Goal: Task Accomplishment & Management: Manage account settings

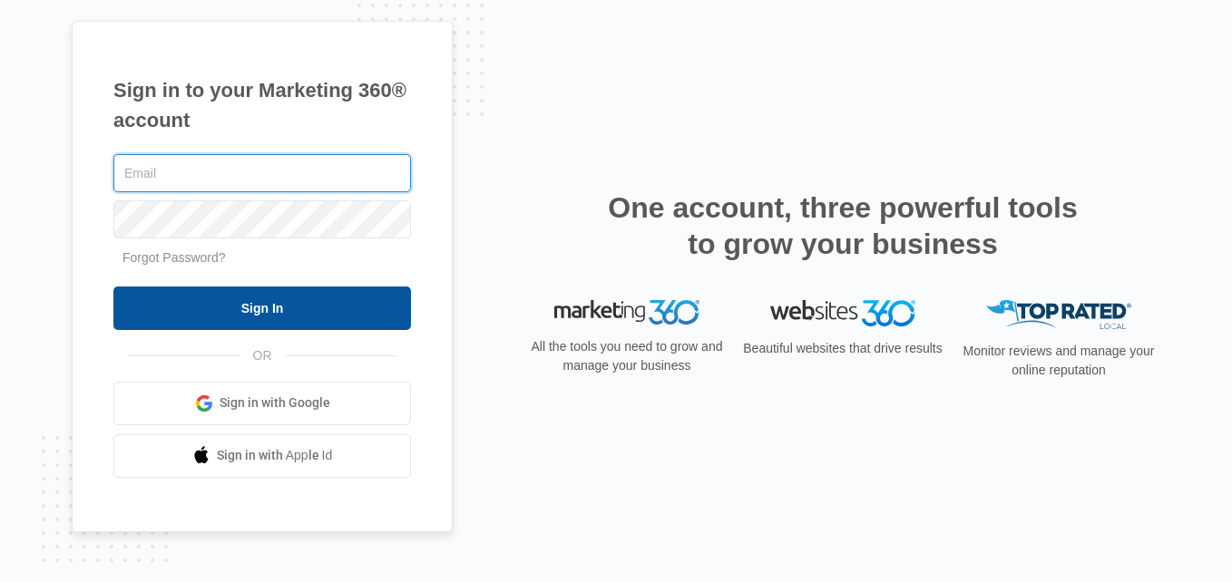
type input "[EMAIL_ADDRESS][DOMAIN_NAME]"
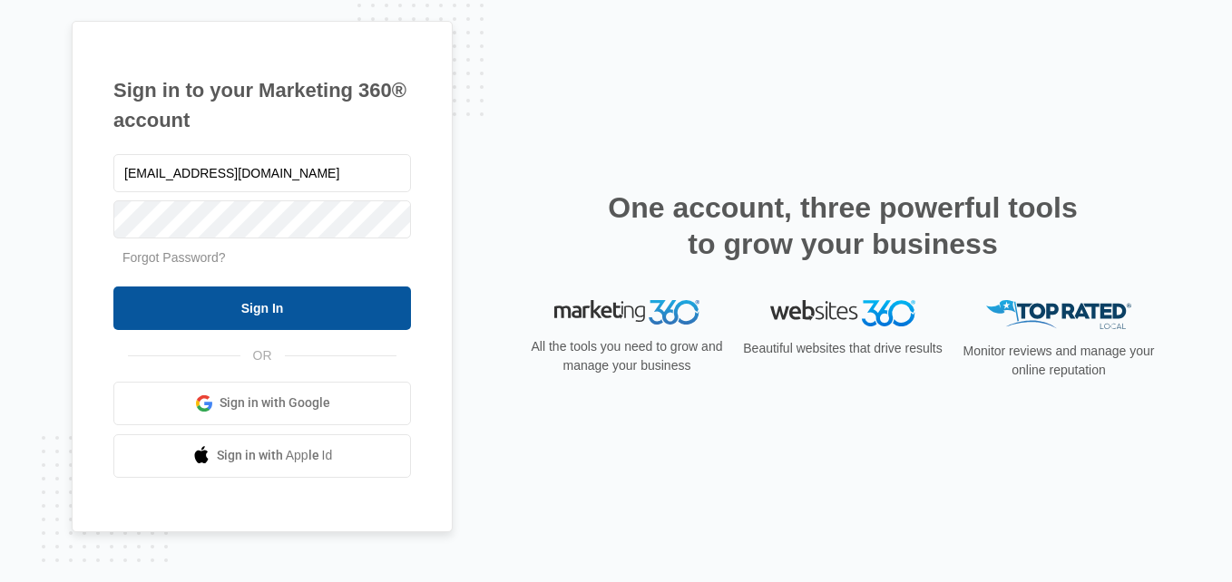
click at [253, 302] on input "Sign In" at bounding box center [262, 309] width 298 height 44
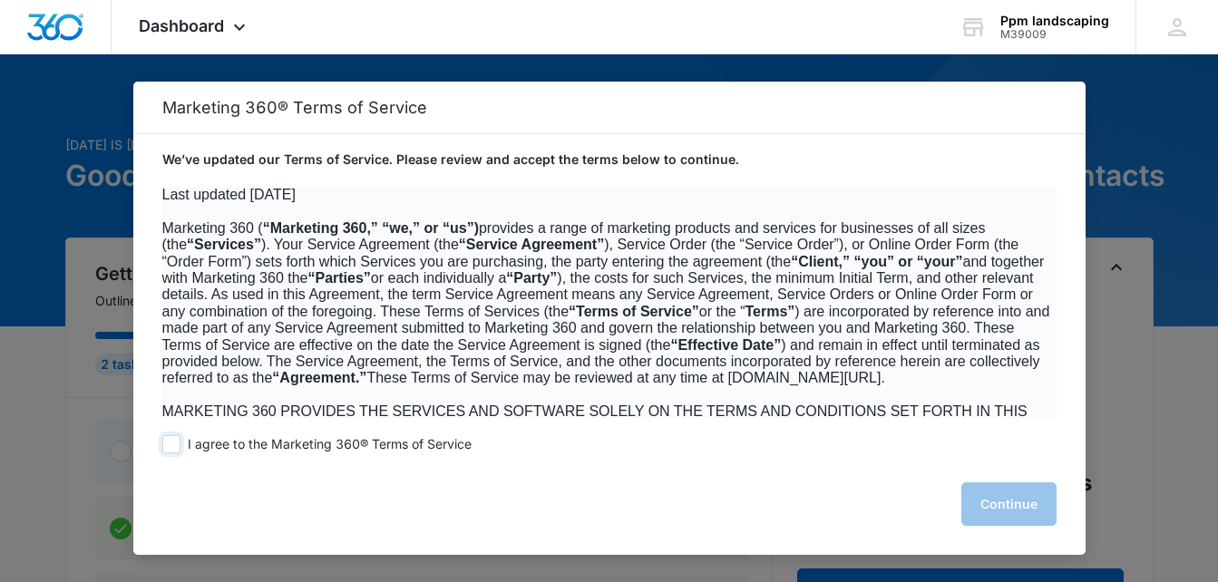
click at [171, 443] on span at bounding box center [171, 444] width 18 height 18
click at [171, 443] on input "I agree to the Marketing 360® Terms of Service" at bounding box center [171, 444] width 18 height 18
checkbox input "true"
click at [992, 505] on button "Continue" at bounding box center [1009, 505] width 95 height 44
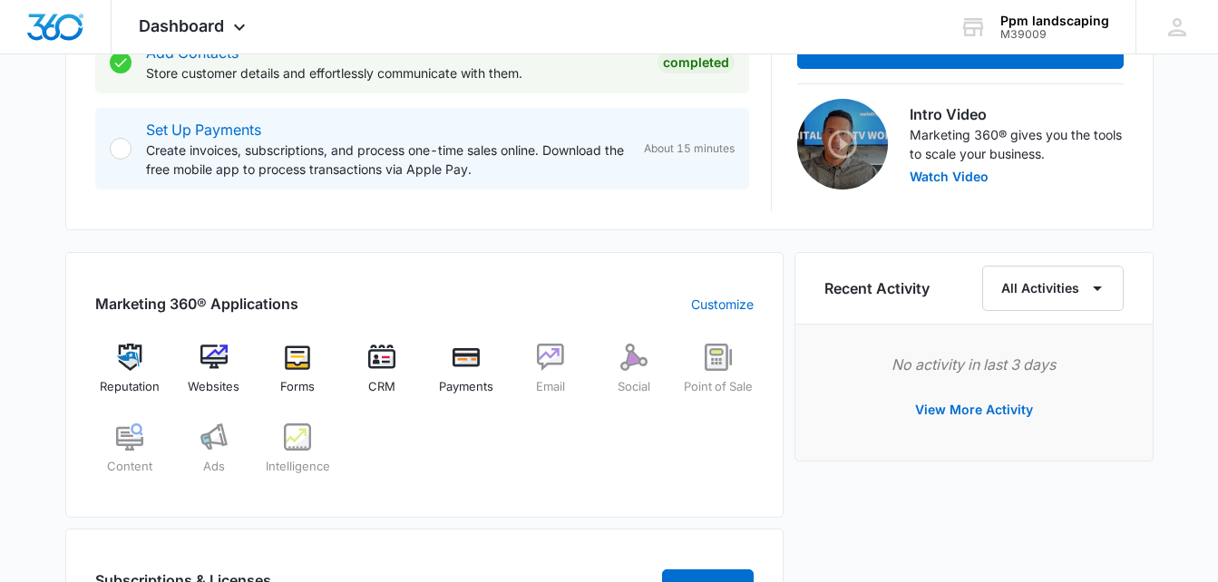
scroll to position [544, 0]
click at [376, 369] on img at bounding box center [381, 356] width 27 height 27
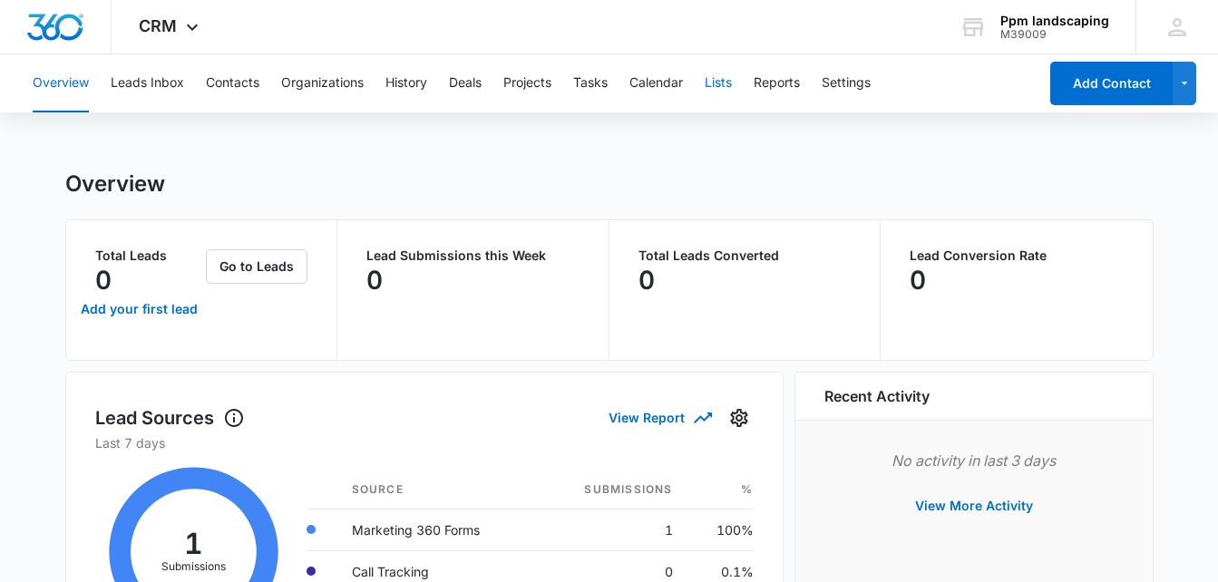
click at [728, 84] on button "Lists" at bounding box center [718, 83] width 27 height 58
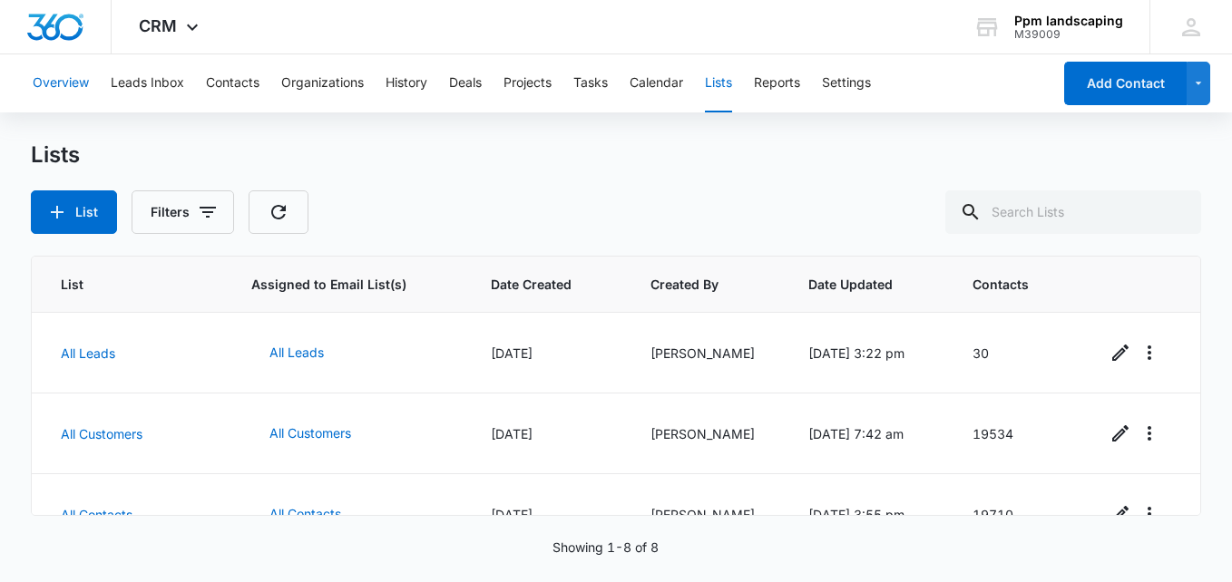
click at [65, 83] on button "Overview" at bounding box center [61, 83] width 56 height 58
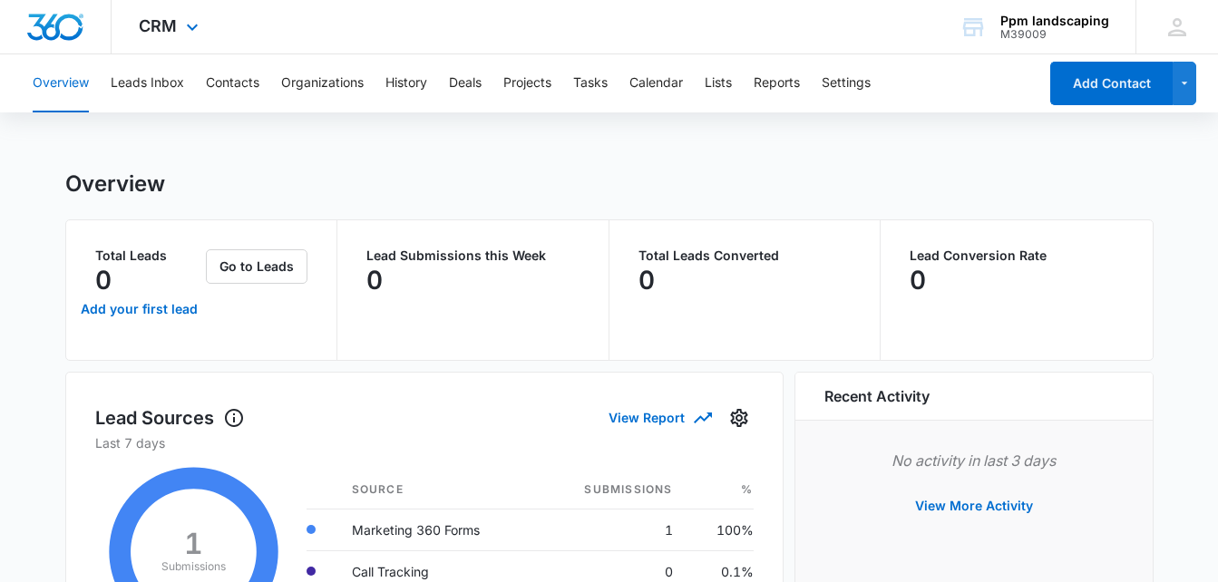
click at [183, 40] on div "CRM Apps Reputation Websites Forms CRM Email Social Payments POS Content Ads In…" at bounding box center [171, 27] width 119 height 54
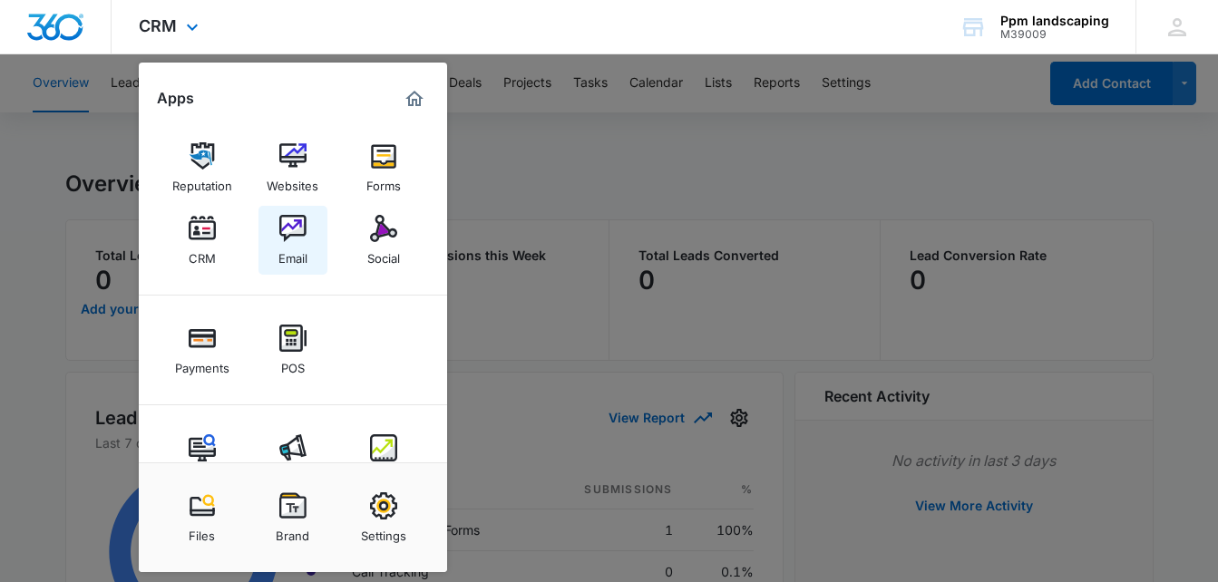
click at [297, 232] on img at bounding box center [292, 228] width 27 height 27
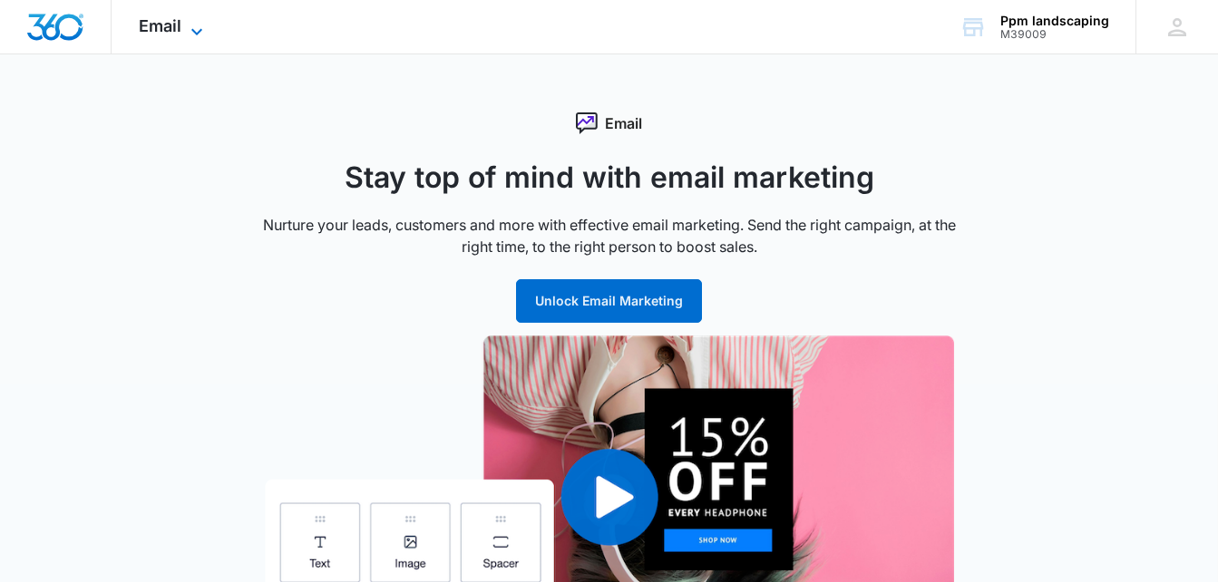
click at [195, 29] on icon at bounding box center [197, 32] width 22 height 22
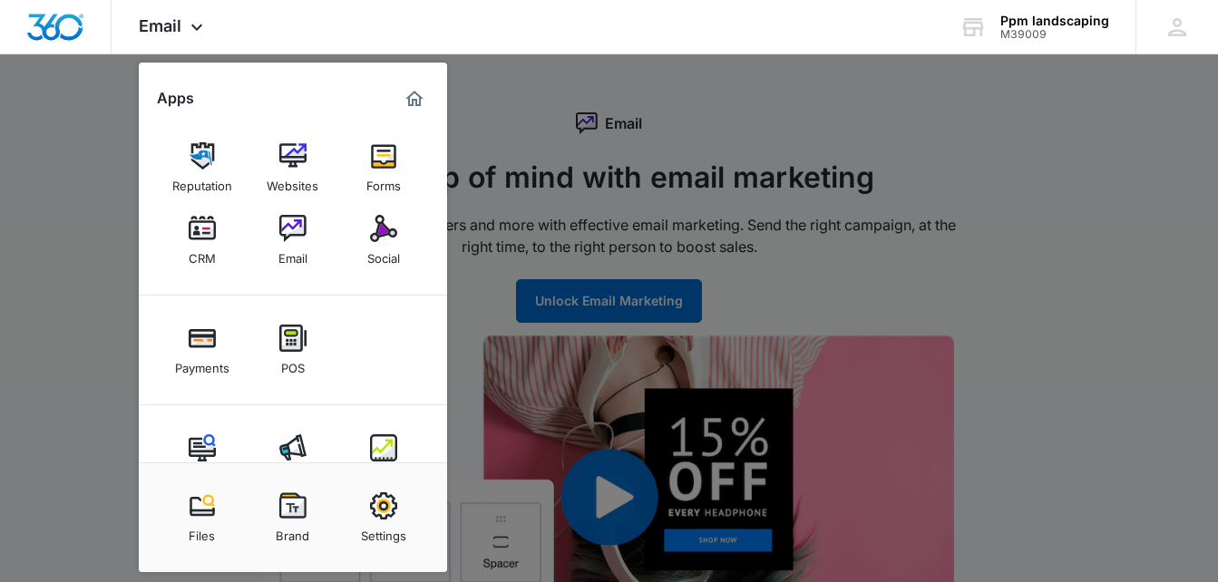
click at [575, 96] on div at bounding box center [609, 291] width 1218 height 582
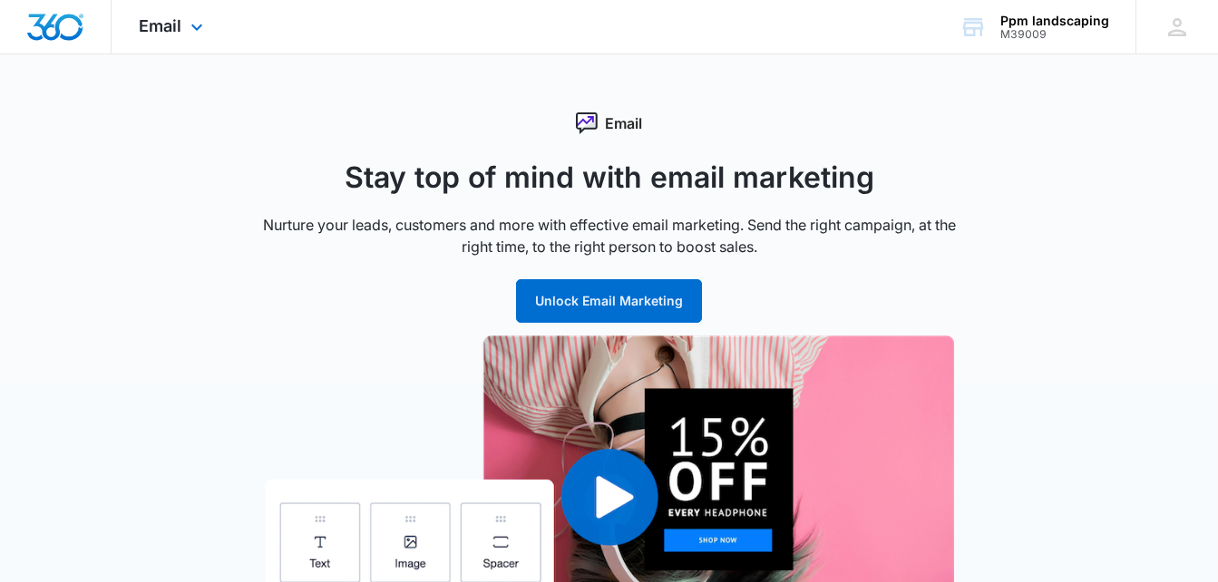
click at [71, 24] on img "Dashboard" at bounding box center [55, 27] width 58 height 27
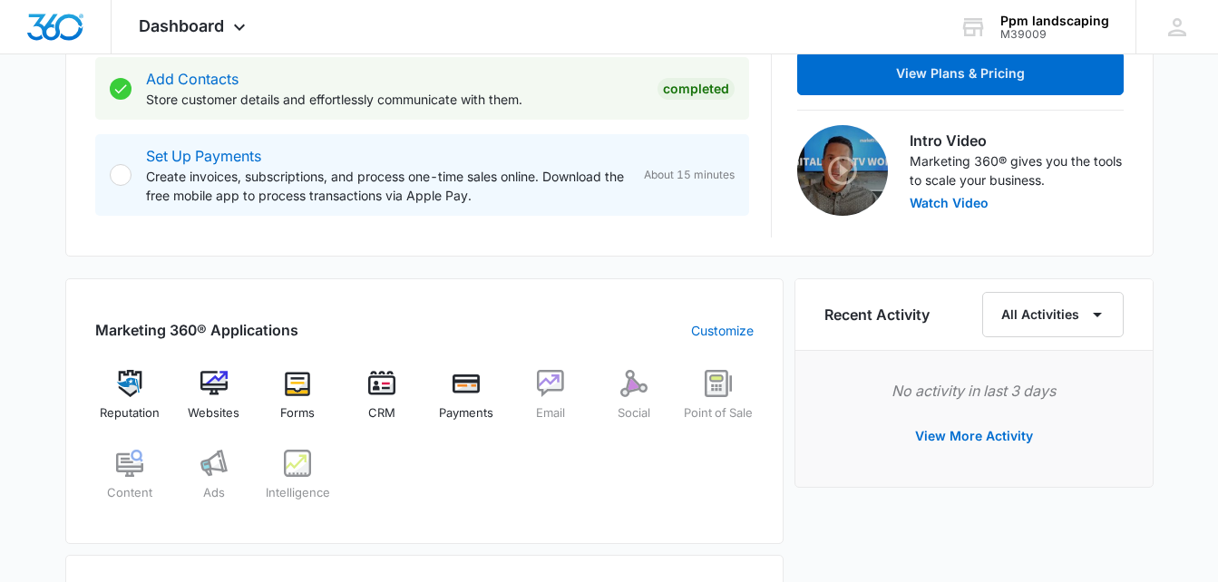
scroll to position [544, 0]
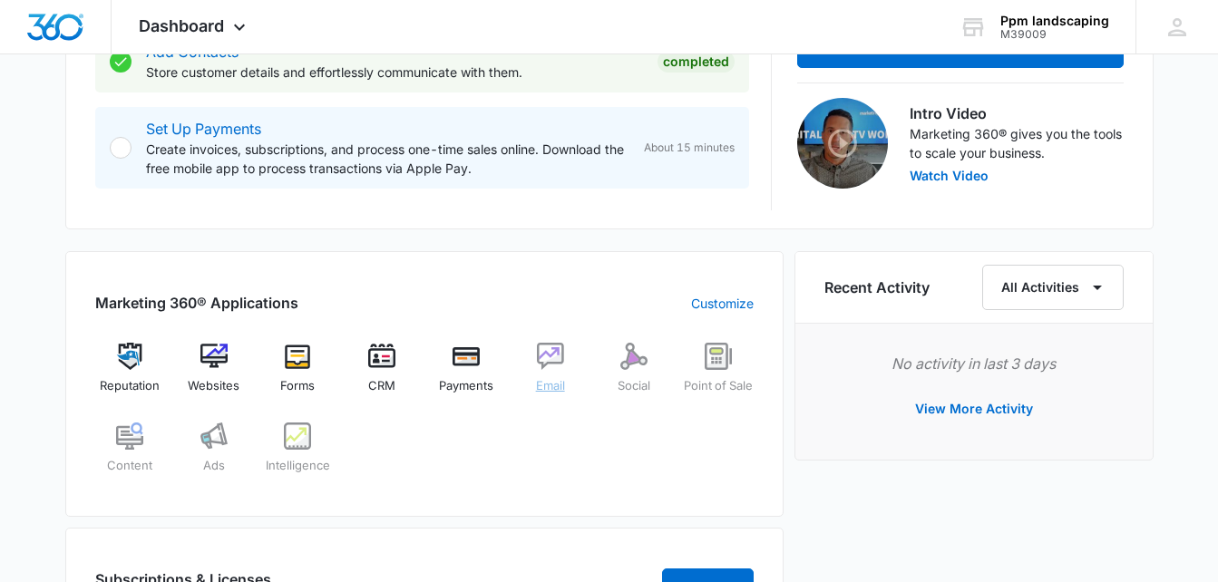
click at [555, 363] on img at bounding box center [550, 356] width 27 height 27
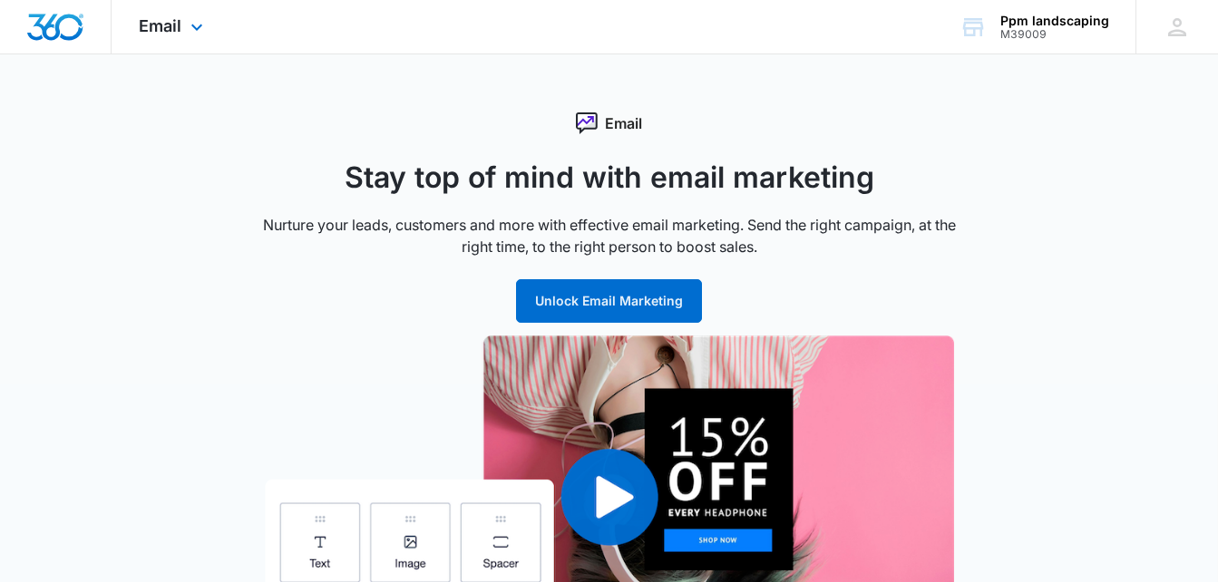
click at [182, 29] on div "Email Apps Reputation Websites Forms CRM Email Social Payments POS Content Ads …" at bounding box center [173, 27] width 123 height 54
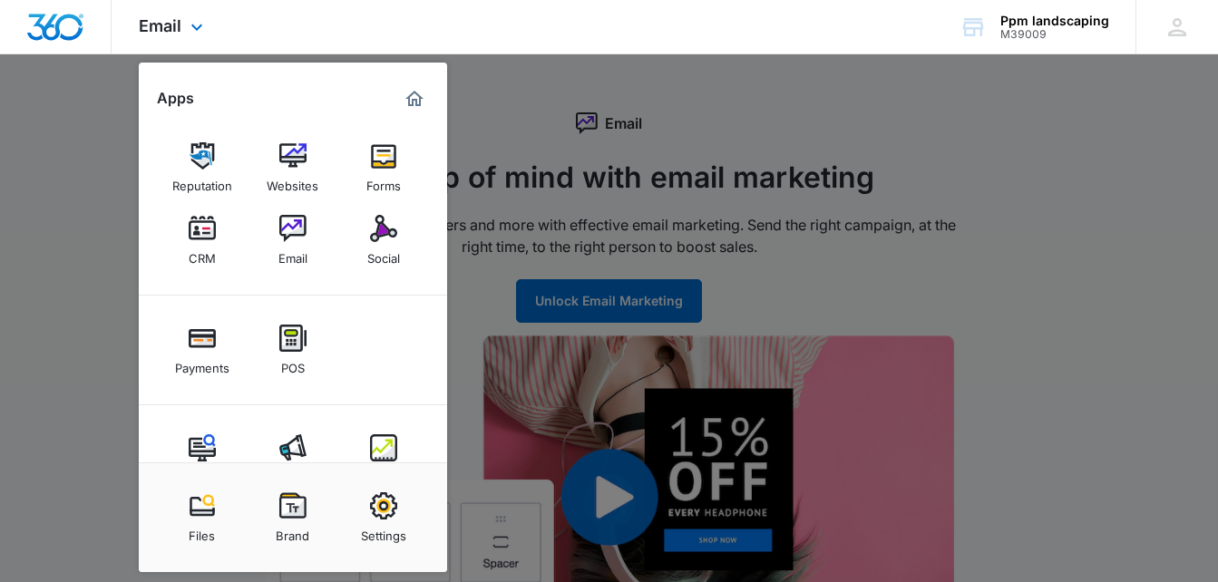
click at [405, 93] on img "Marketing 360® Dashboard" at bounding box center [415, 99] width 22 height 22
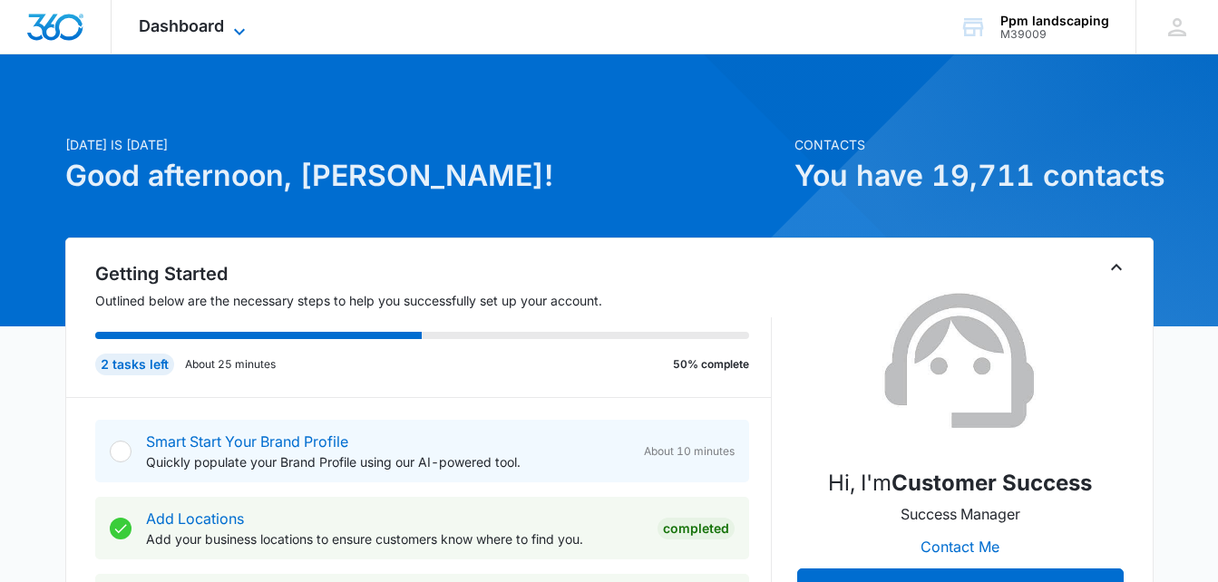
click at [239, 25] on icon at bounding box center [240, 32] width 22 height 22
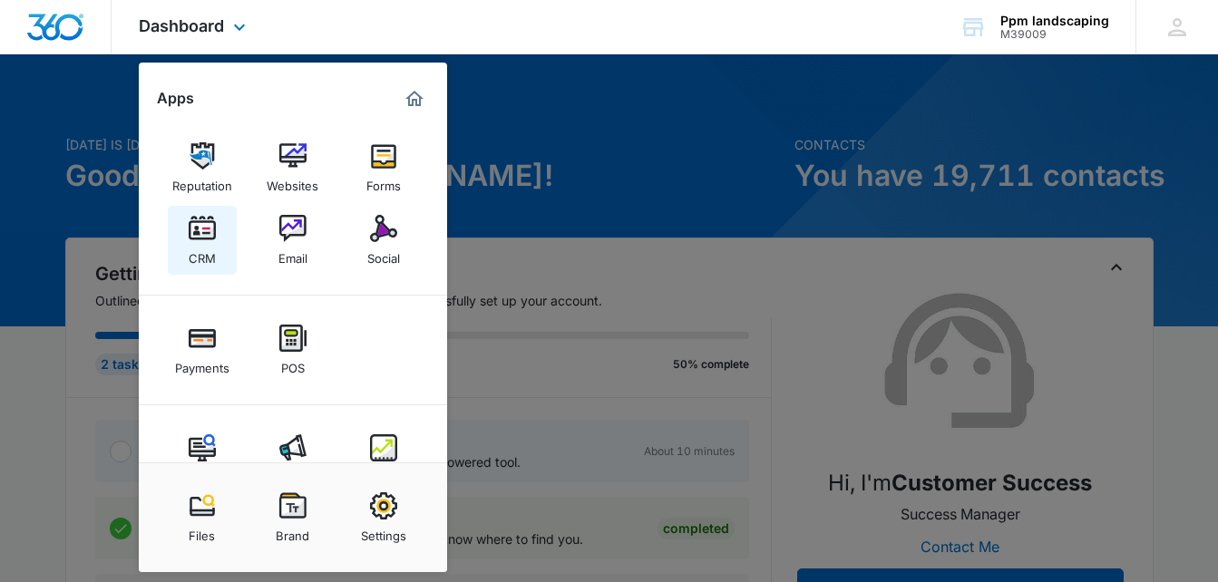
click at [195, 238] on img at bounding box center [202, 228] width 27 height 27
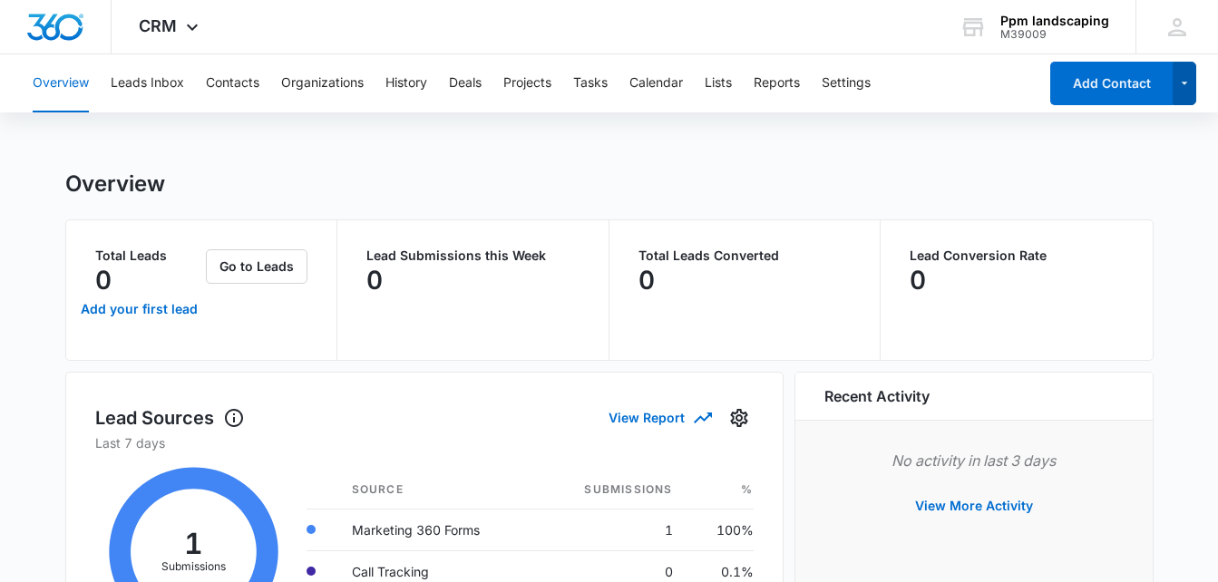
click at [1192, 92] on button "button" at bounding box center [1185, 84] width 24 height 44
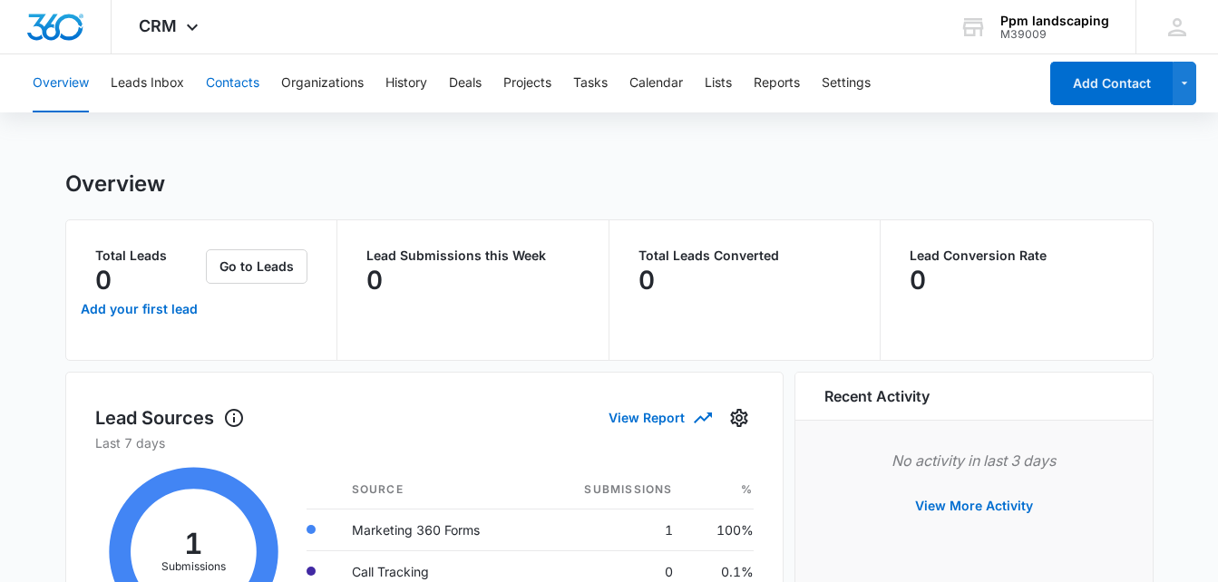
click at [245, 85] on button "Contacts" at bounding box center [233, 83] width 54 height 58
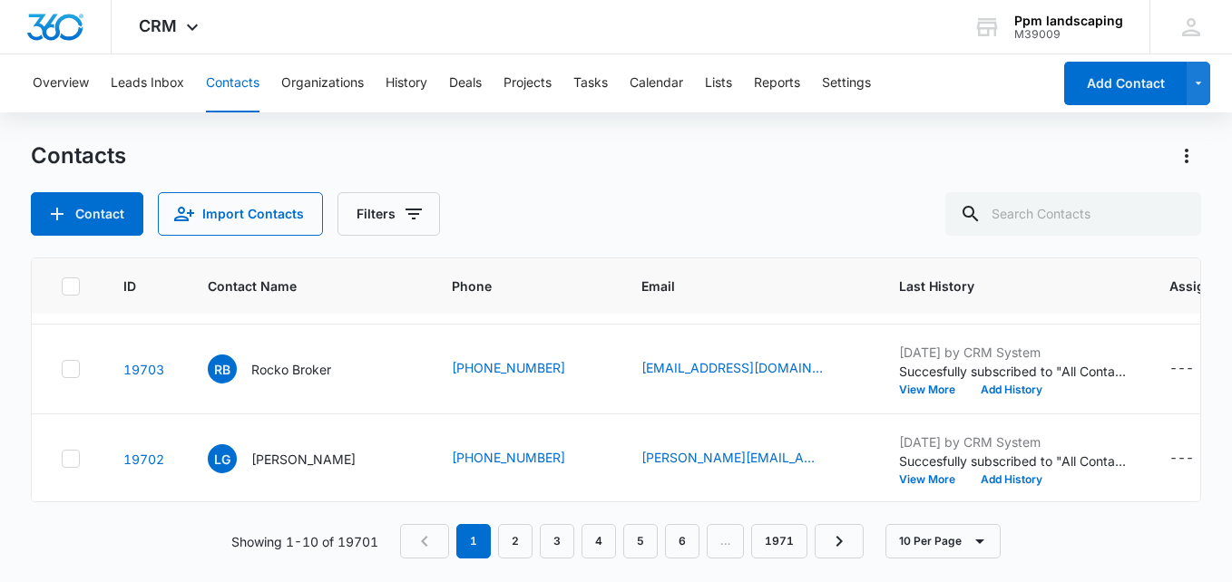
scroll to position [724, 0]
click at [983, 542] on icon "button" at bounding box center [980, 542] width 22 height 22
click at [952, 495] on button "50 Per Page" at bounding box center [957, 487] width 140 height 27
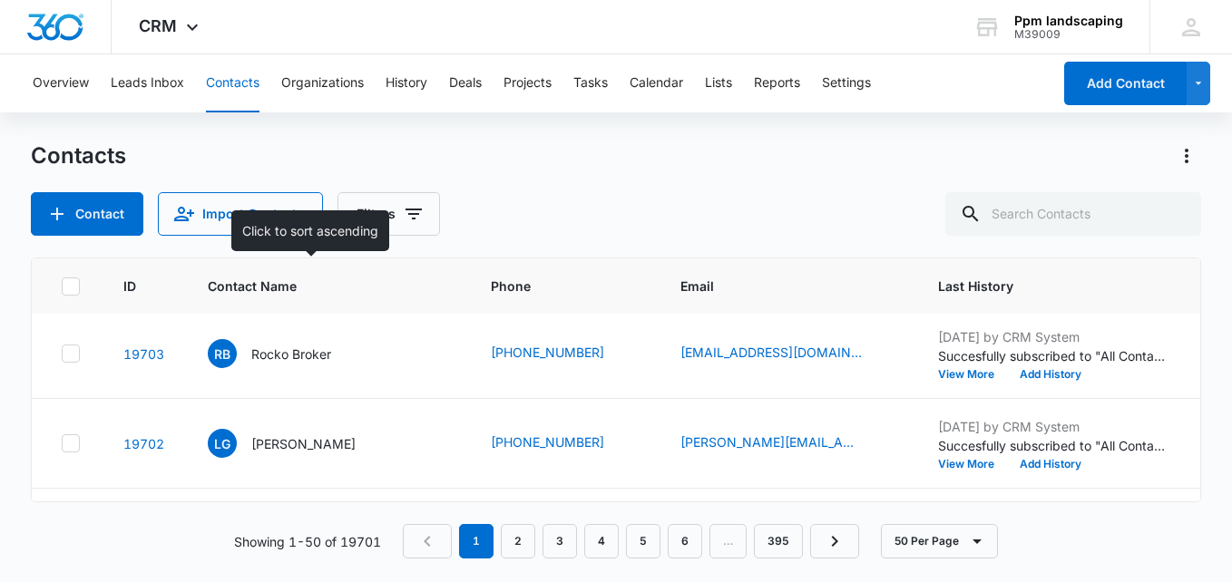
scroll to position [0, 0]
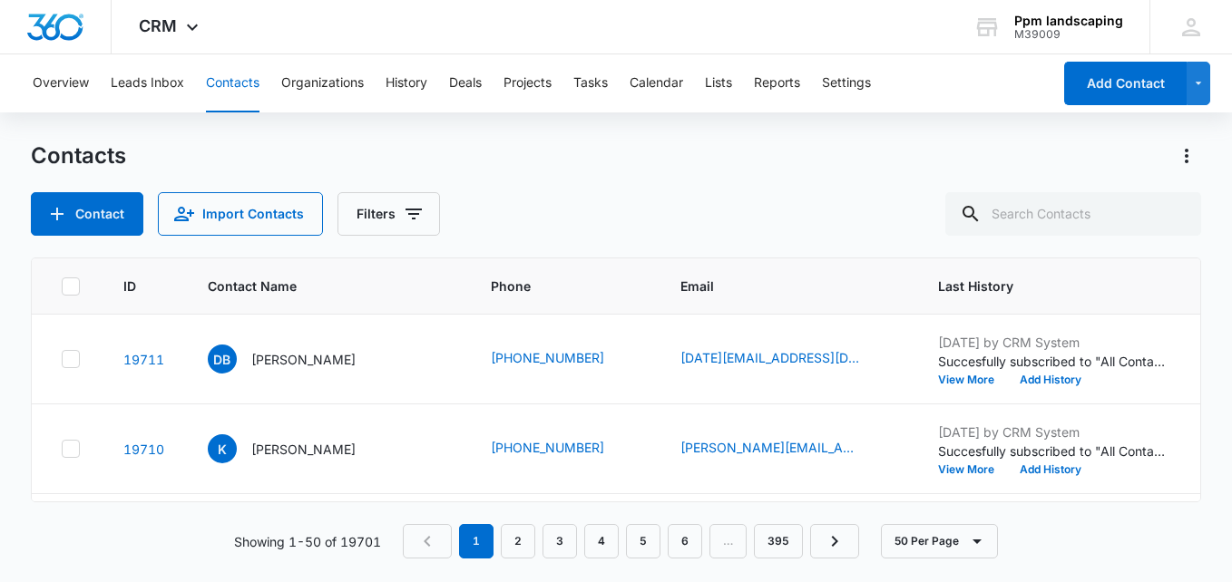
click at [67, 285] on icon at bounding box center [71, 286] width 16 height 16
click at [62, 286] on input "checkbox" at bounding box center [61, 286] width 1 height 1
checkbox input "true"
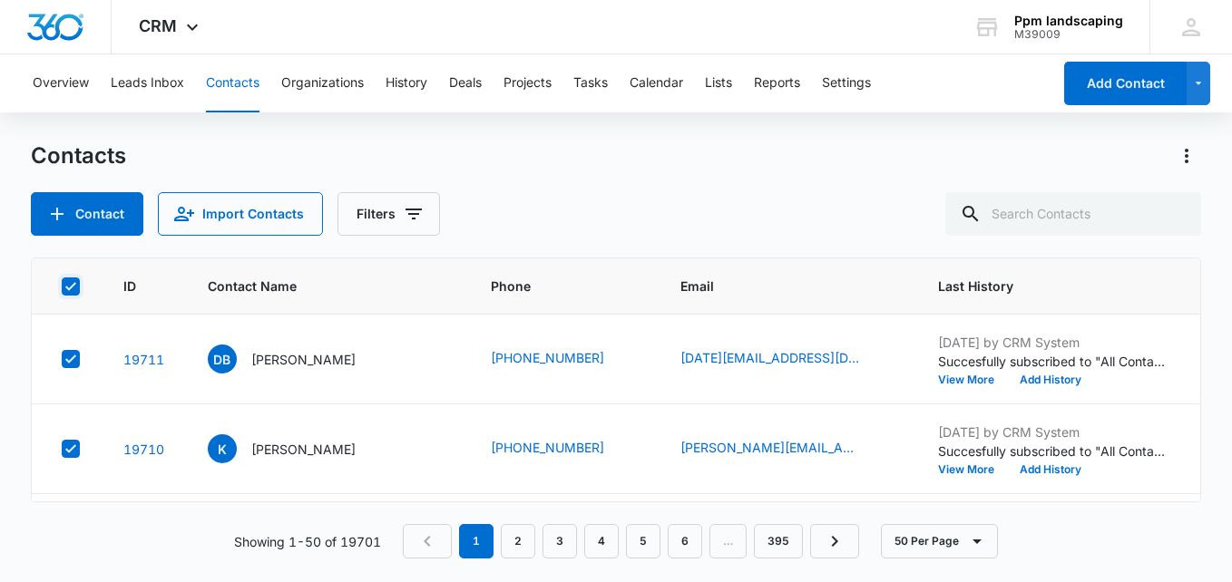
checkbox input "true"
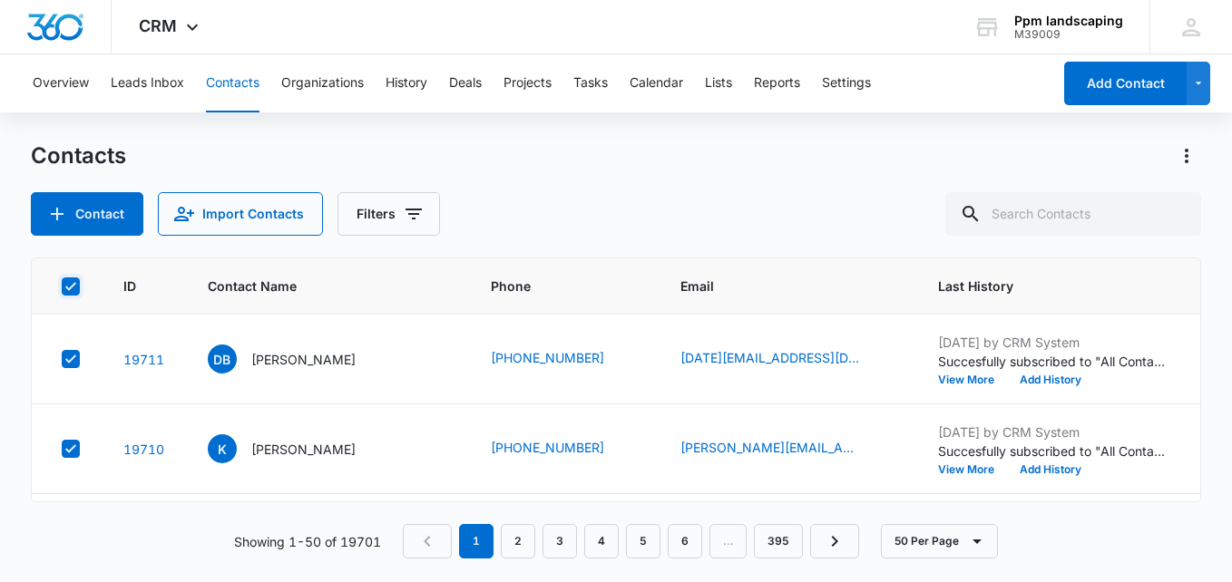
checkbox input "true"
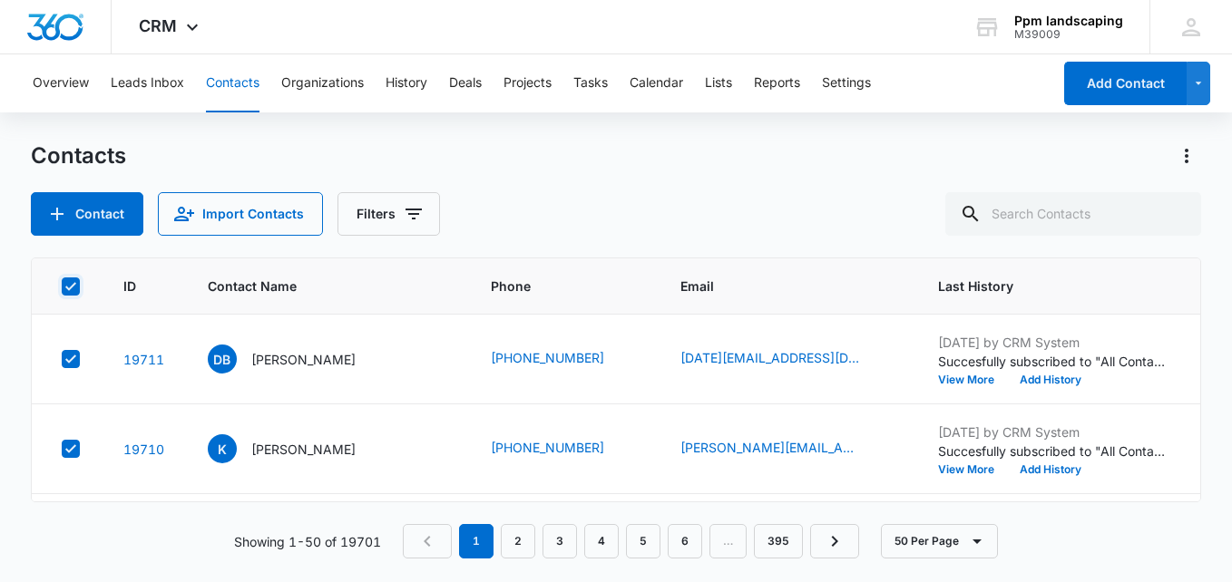
checkbox input "true"
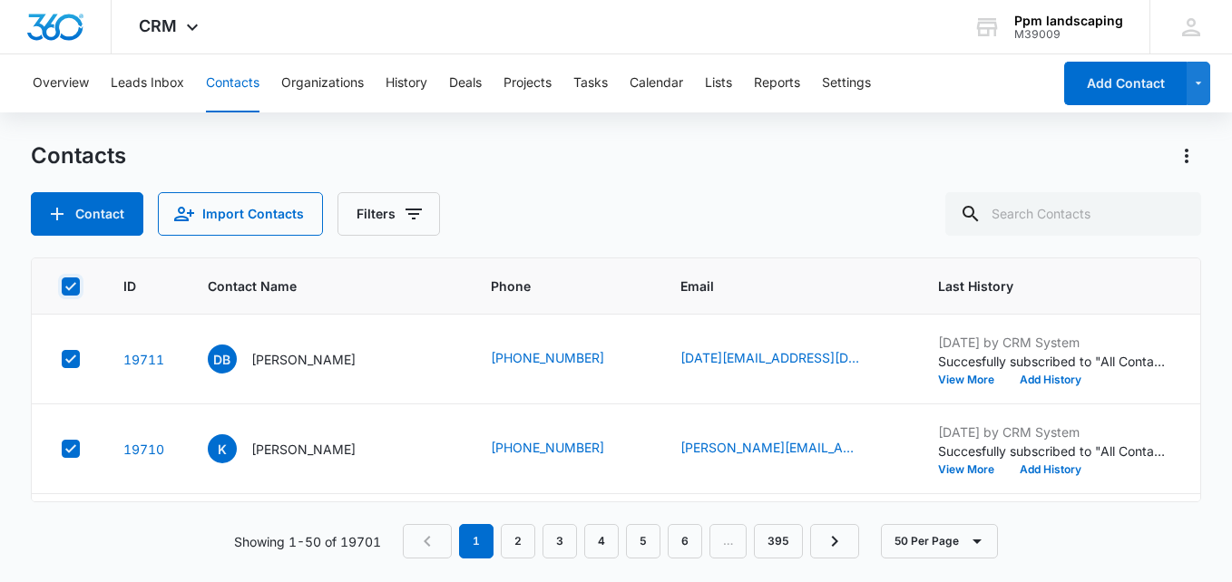
checkbox input "true"
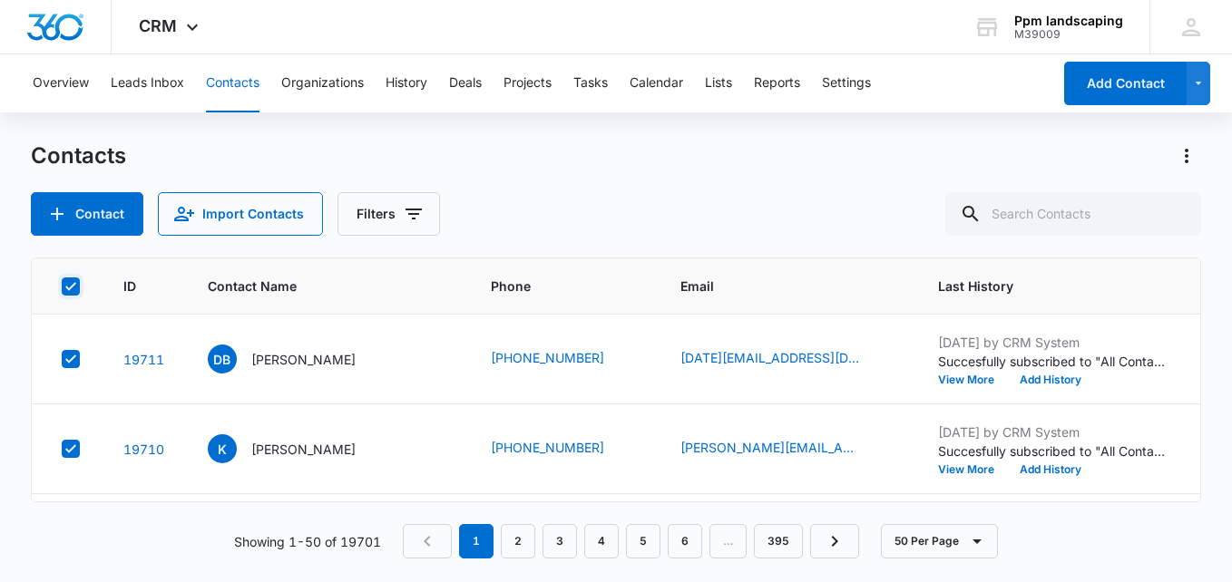
checkbox input "true"
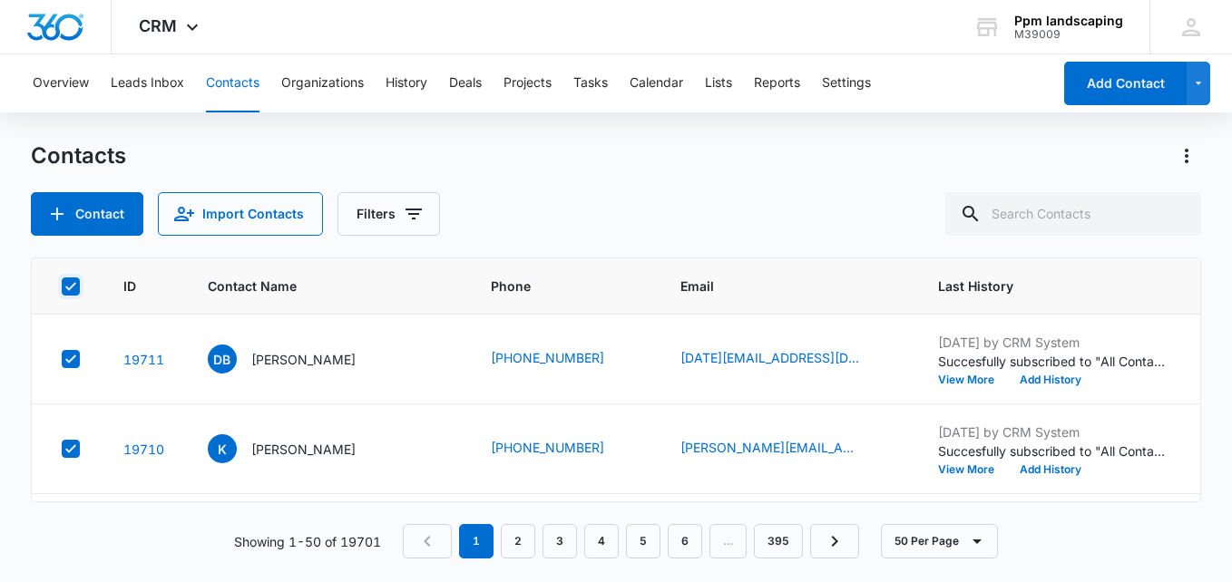
checkbox input "true"
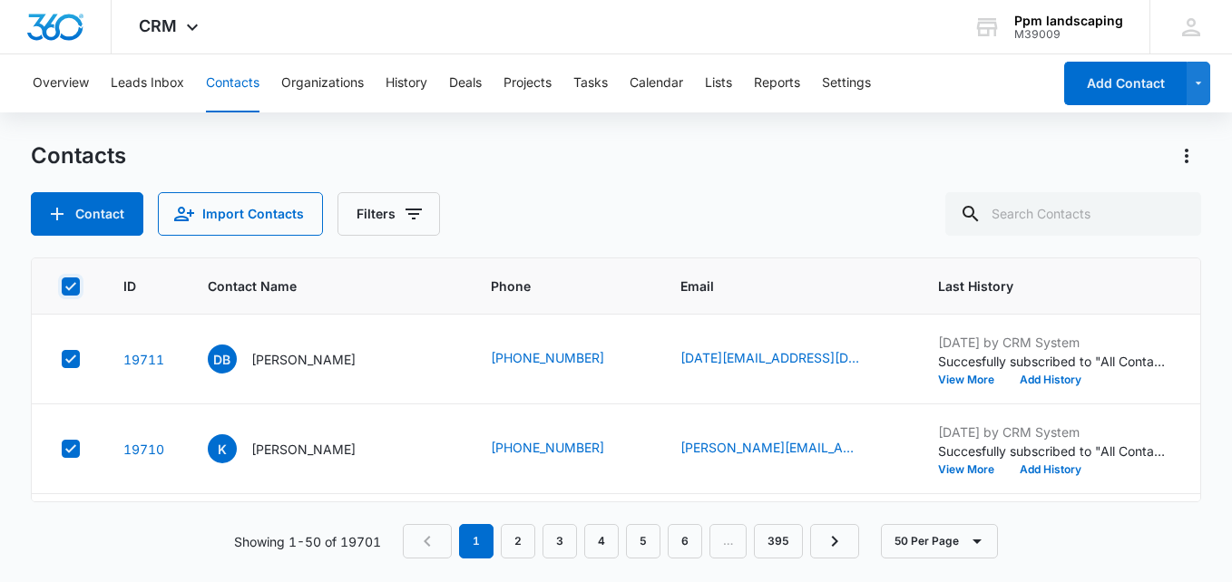
checkbox input "true"
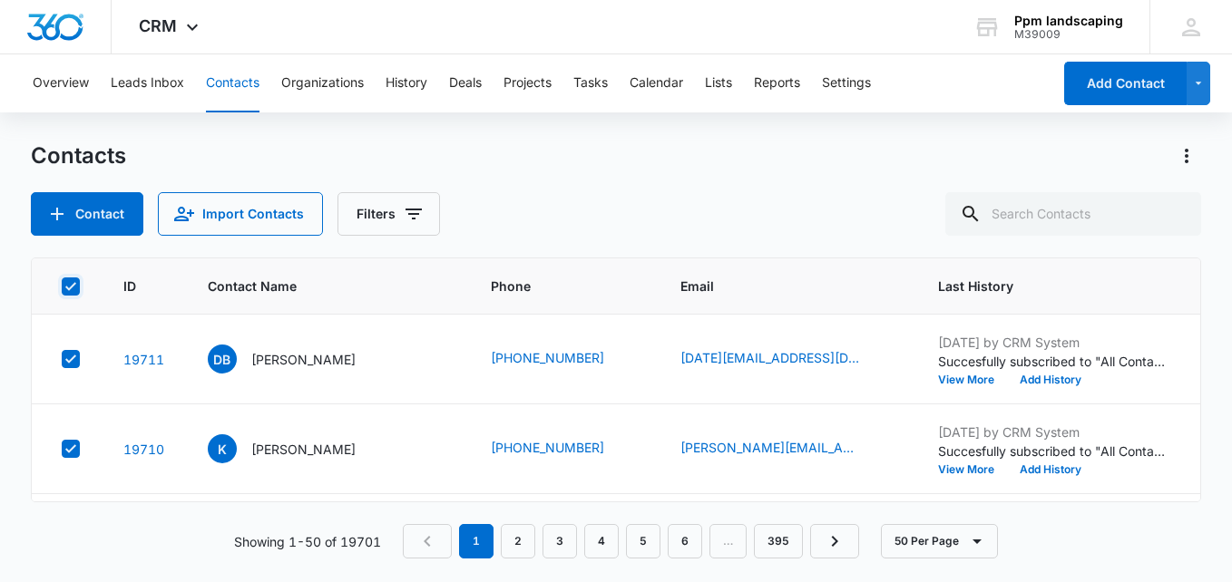
checkbox input "true"
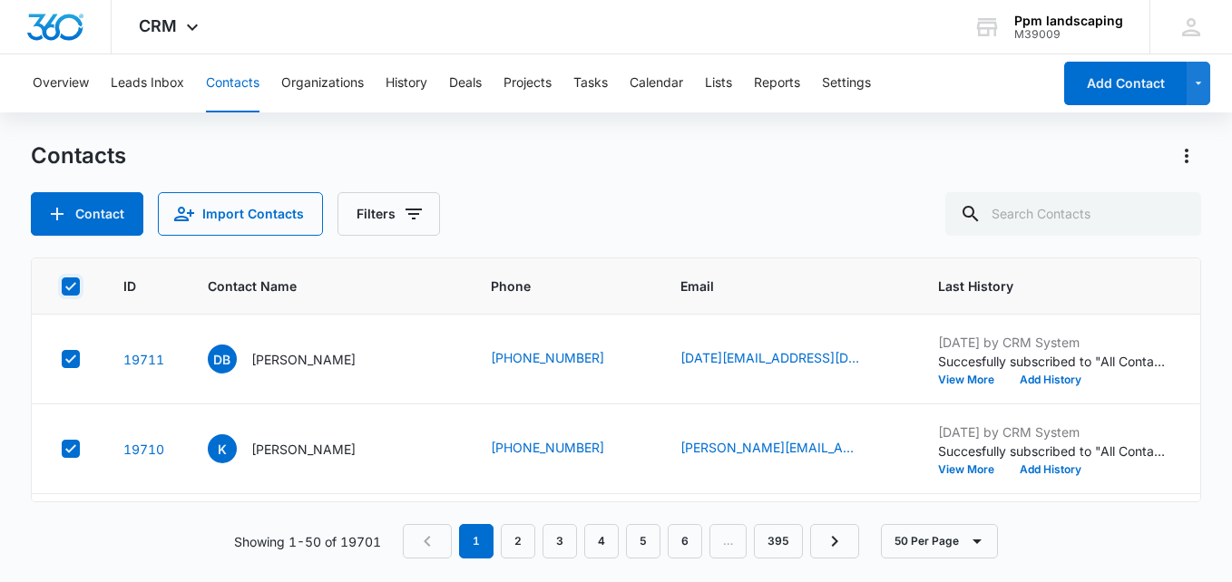
checkbox input "true"
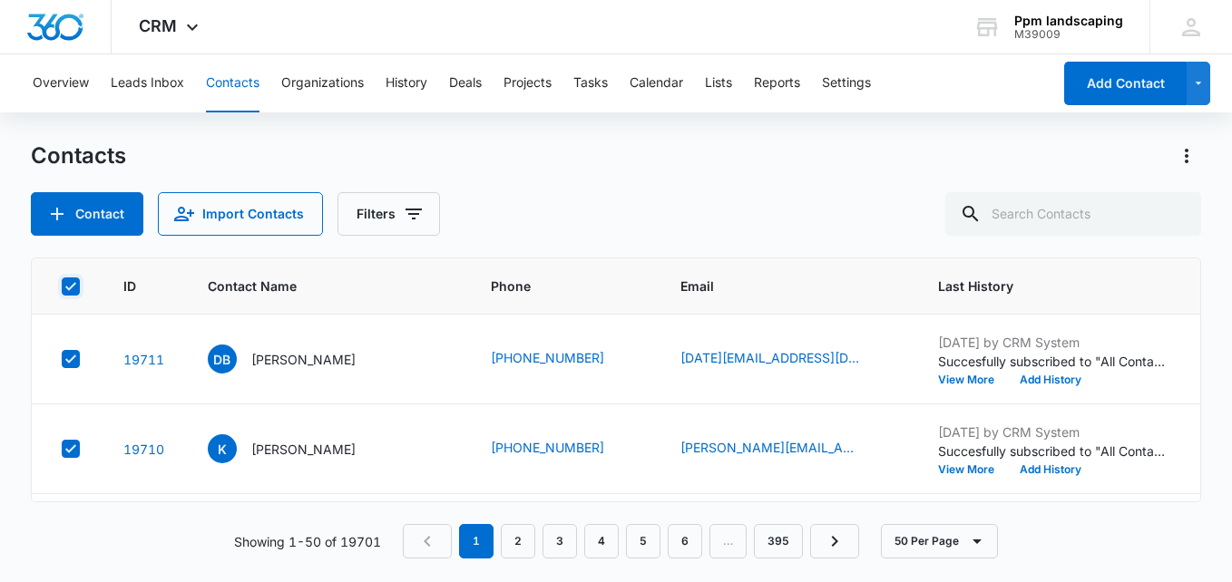
checkbox input "true"
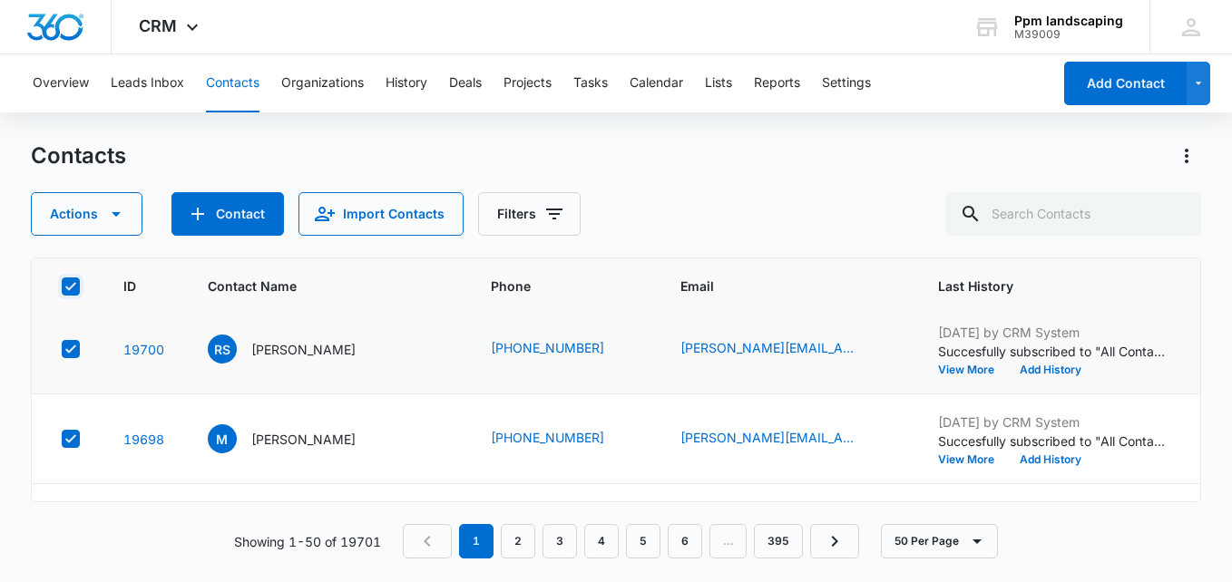
scroll to position [1089, 0]
click at [123, 210] on icon "button" at bounding box center [116, 214] width 22 height 22
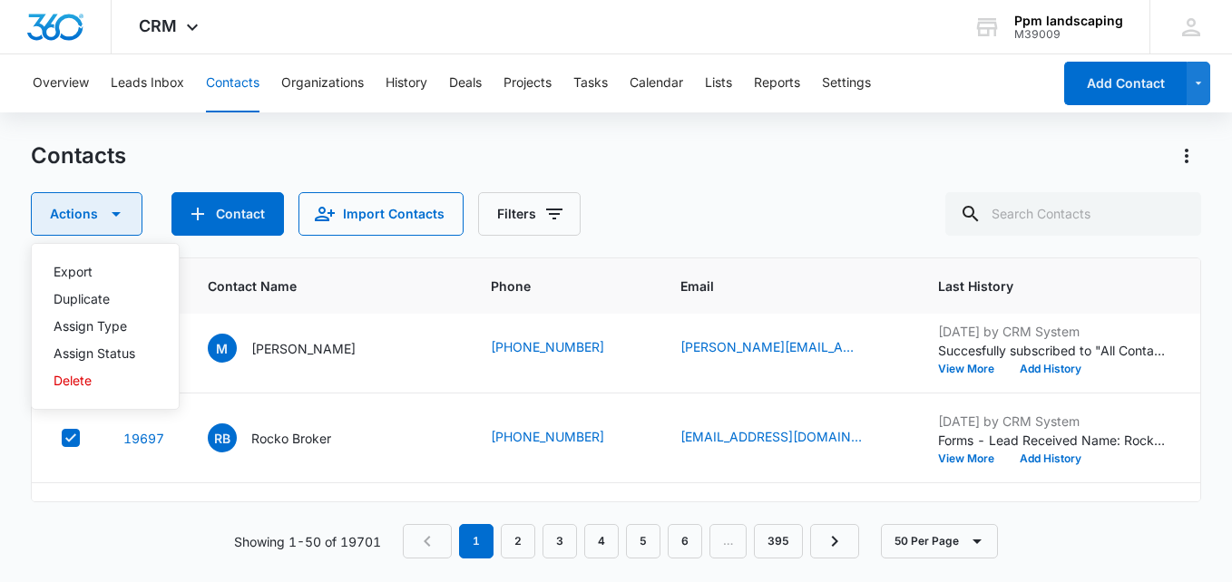
click at [113, 211] on icon "button" at bounding box center [116, 214] width 22 height 22
click at [114, 210] on icon "button" at bounding box center [116, 214] width 22 height 22
click at [103, 268] on div "Export" at bounding box center [95, 272] width 82 height 13
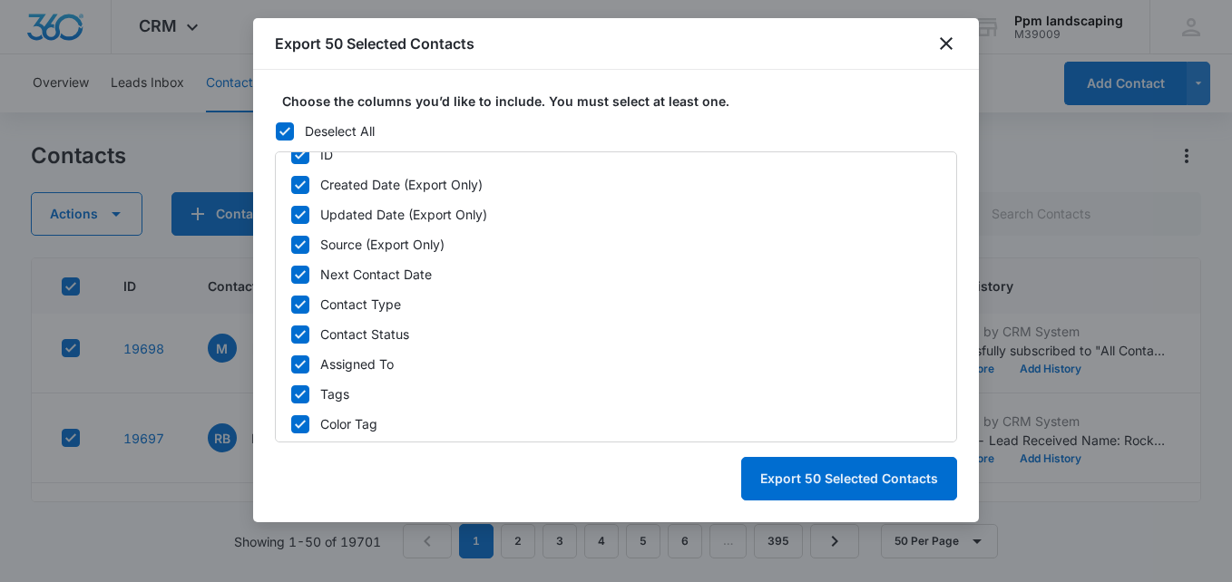
scroll to position [0, 0]
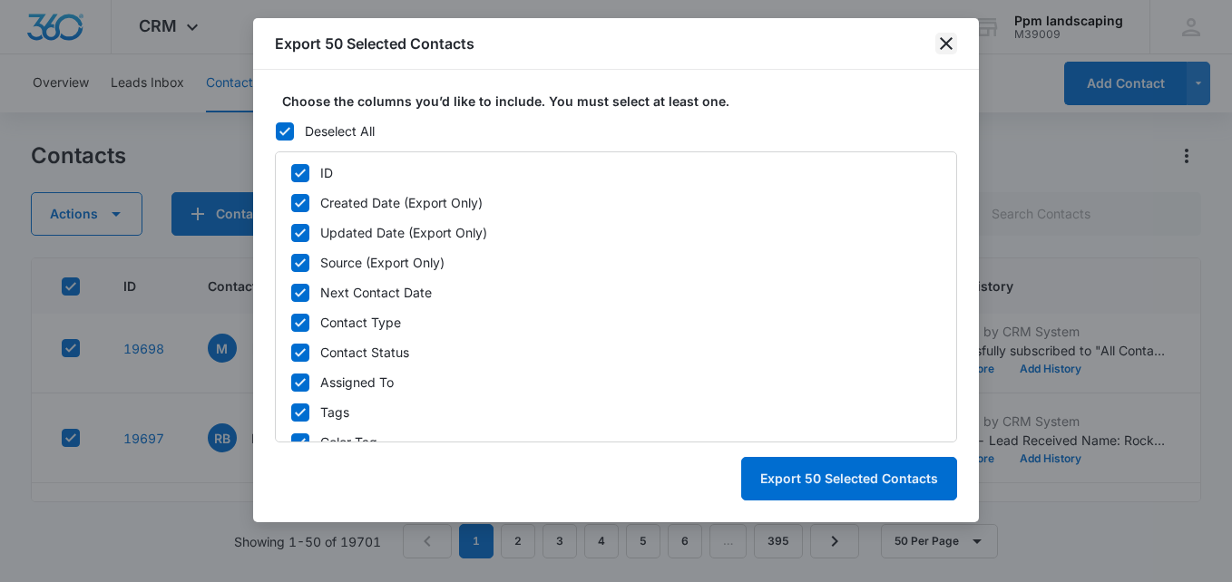
click at [943, 42] on icon "close" at bounding box center [946, 44] width 22 height 22
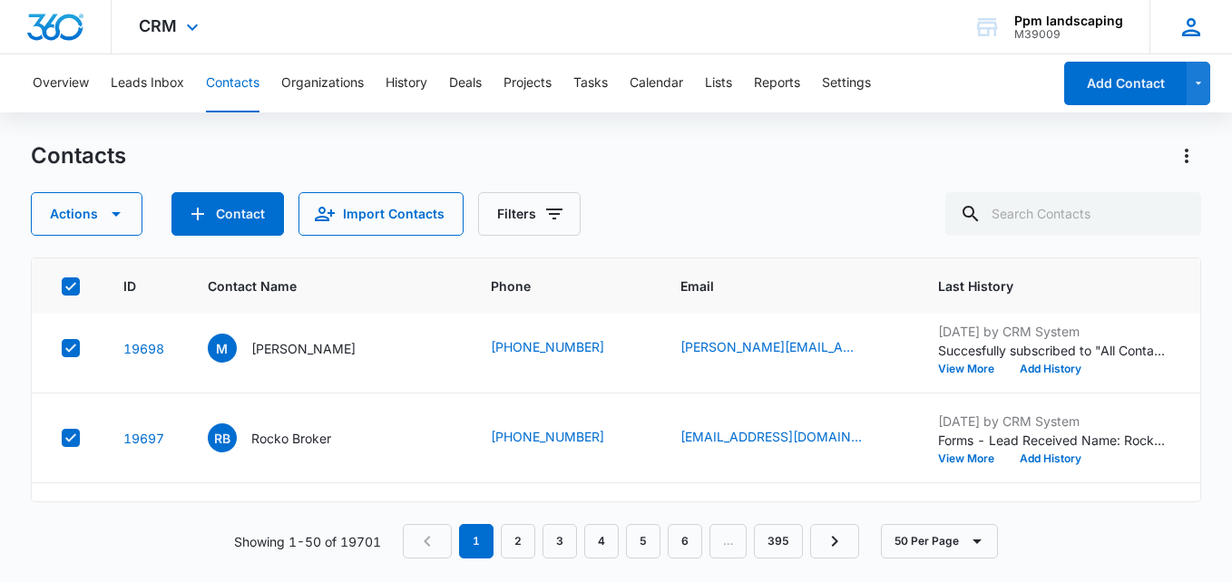
click at [1186, 24] on icon at bounding box center [1190, 27] width 27 height 27
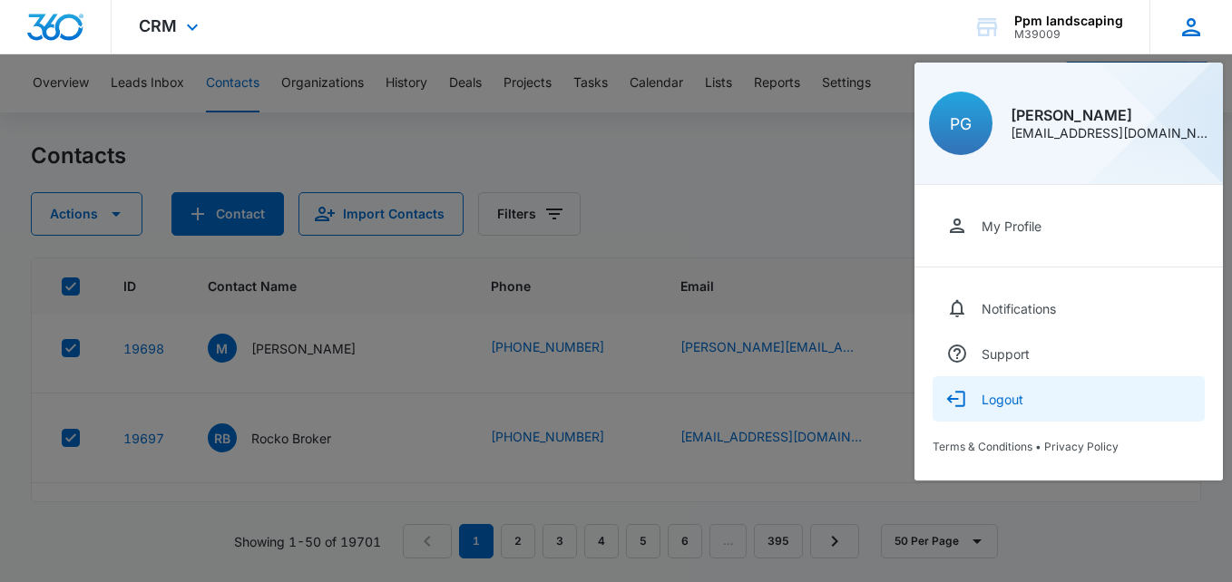
click at [1006, 394] on div "Logout" at bounding box center [1003, 399] width 42 height 15
